Goal: Transaction & Acquisition: Purchase product/service

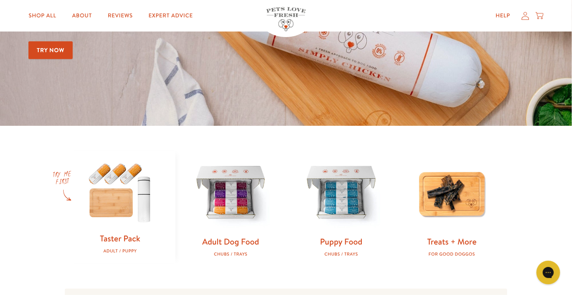
scroll to position [118, 0]
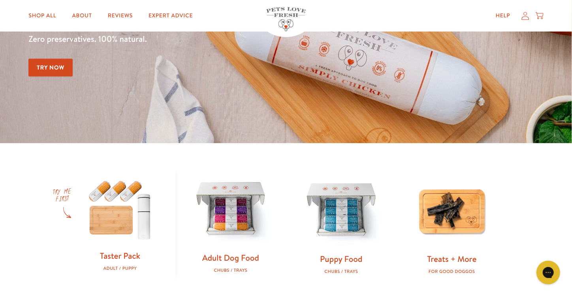
click at [219, 242] on img at bounding box center [230, 209] width 85 height 85
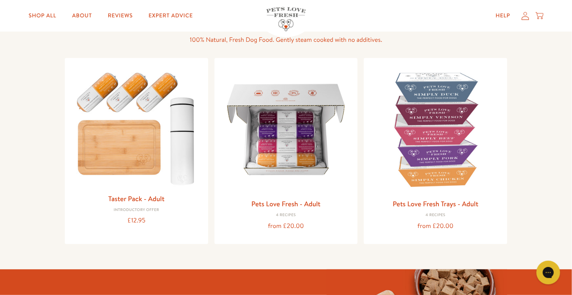
scroll to position [79, 0]
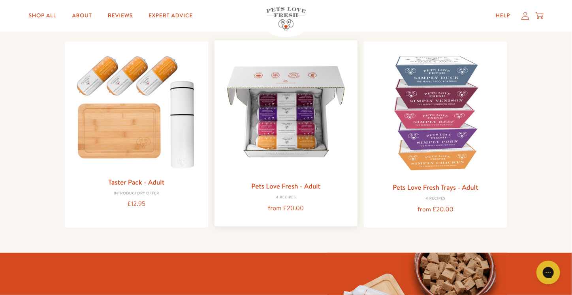
click at [280, 120] on img at bounding box center [286, 112] width 131 height 131
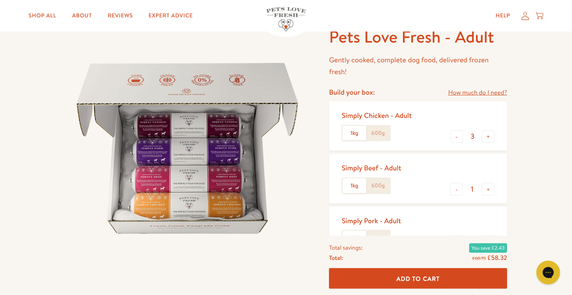
scroll to position [39, 0]
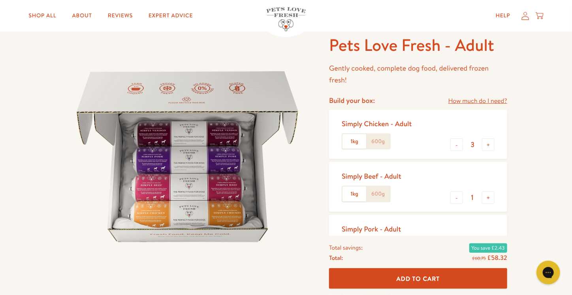
click at [380, 195] on label "600g" at bounding box center [378, 194] width 24 height 15
click at [0, 0] on input "600g" at bounding box center [0, 0] width 0 height 0
click at [456, 148] on button "-" at bounding box center [456, 145] width 13 height 13
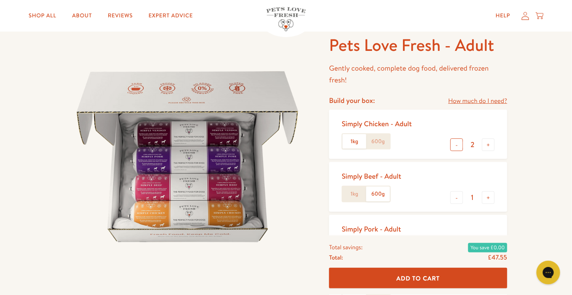
click at [456, 148] on button "-" at bounding box center [456, 145] width 13 height 13
click at [488, 143] on button "+" at bounding box center [488, 145] width 13 height 13
type input "2"
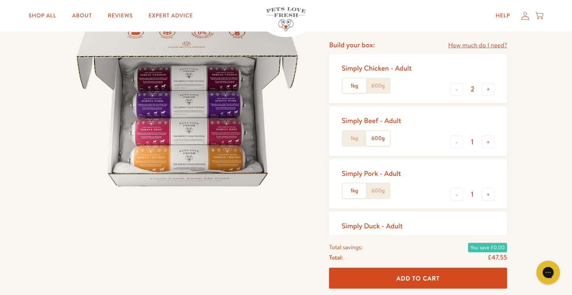
scroll to position [118, 0]
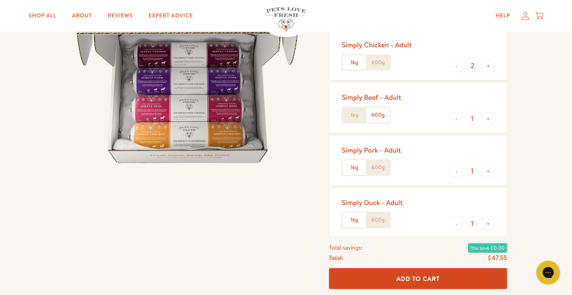
click at [377, 165] on label "600g" at bounding box center [378, 167] width 24 height 15
click at [0, 0] on input "600g" at bounding box center [0, 0] width 0 height 0
click at [377, 220] on label "600g" at bounding box center [378, 220] width 24 height 15
click at [0, 0] on input "600g" at bounding box center [0, 0] width 0 height 0
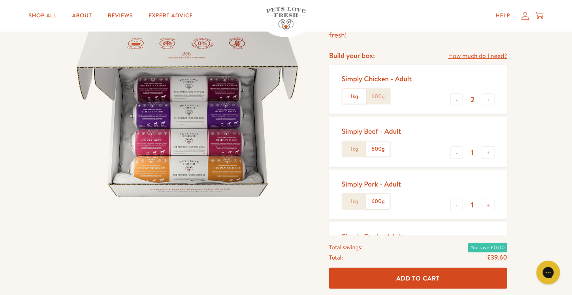
scroll to position [79, 0]
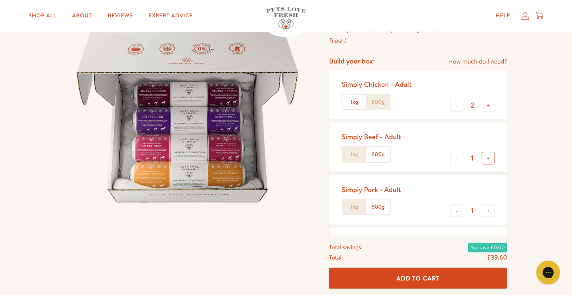
click at [485, 159] on button "+" at bounding box center [488, 158] width 13 height 13
type input "2"
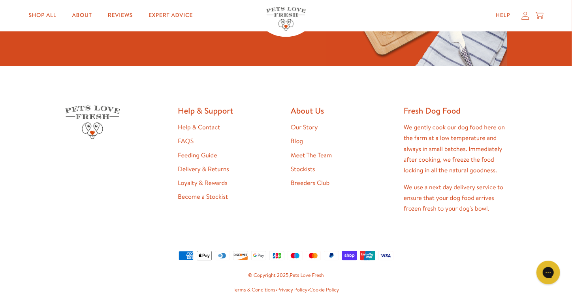
scroll to position [2448, 0]
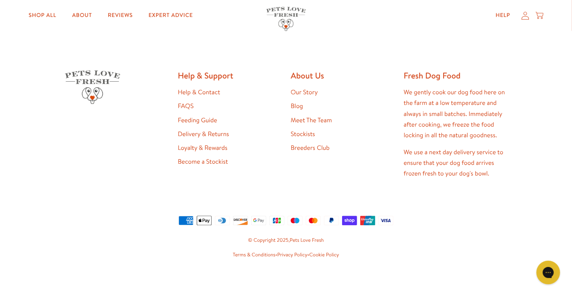
click at [208, 145] on link "Loyalty & Rewards" at bounding box center [203, 148] width 50 height 9
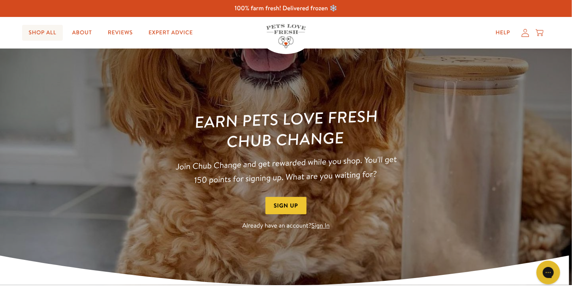
click at [51, 34] on link "Shop All" at bounding box center [42, 33] width 40 height 16
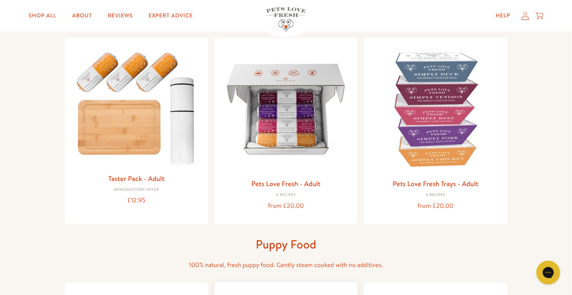
scroll to position [39, 0]
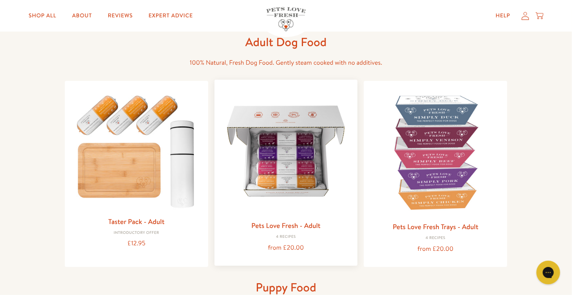
click at [296, 167] on img at bounding box center [286, 151] width 131 height 131
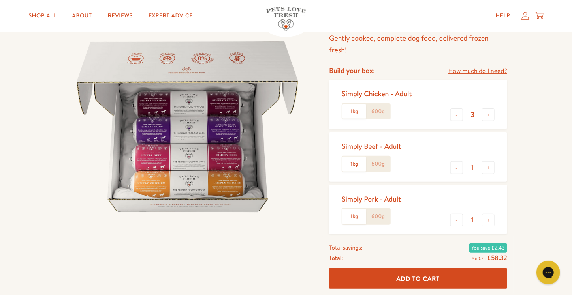
scroll to position [39, 0]
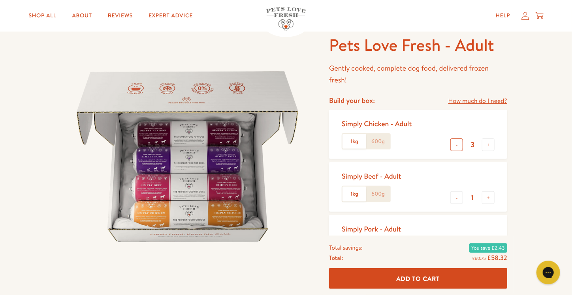
click at [457, 149] on button "-" at bounding box center [456, 145] width 13 height 13
type input "2"
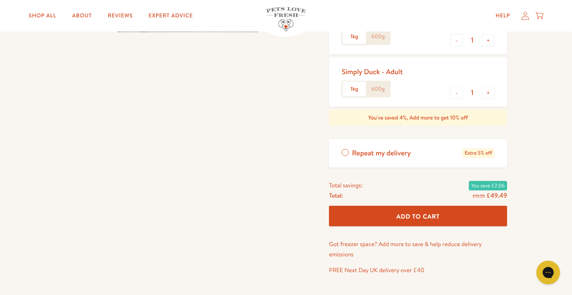
scroll to position [276, 0]
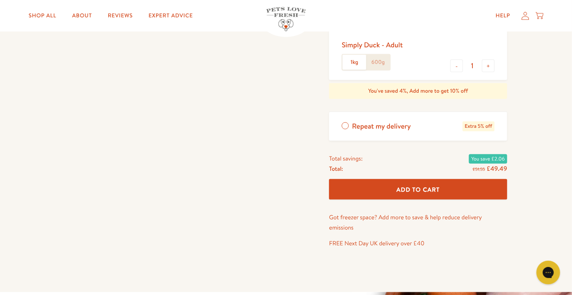
click at [422, 192] on span "Add To Cart" at bounding box center [417, 190] width 43 height 8
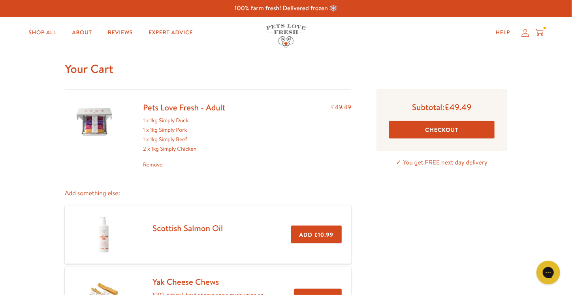
click at [426, 131] on button "Checkout" at bounding box center [441, 130] width 105 height 18
